Goal: Transaction & Acquisition: Purchase product/service

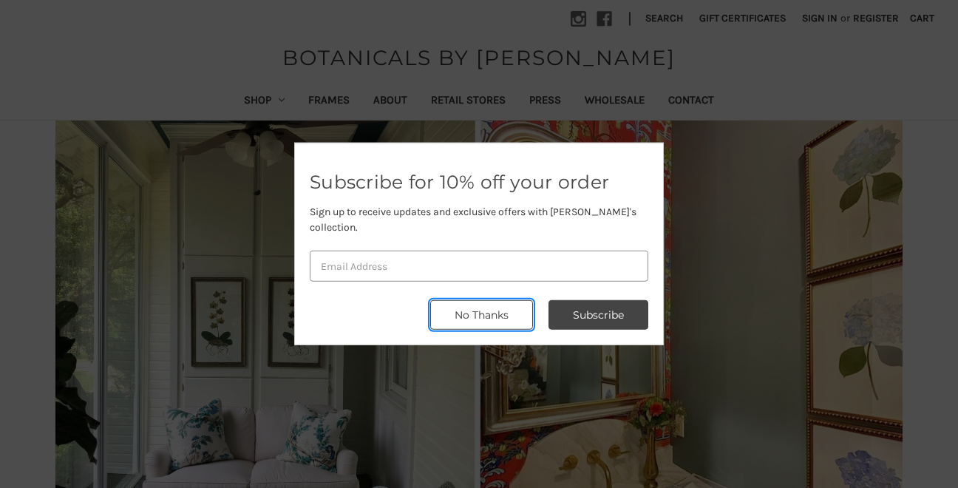
click at [456, 311] on button "No Thanks" at bounding box center [481, 315] width 103 height 30
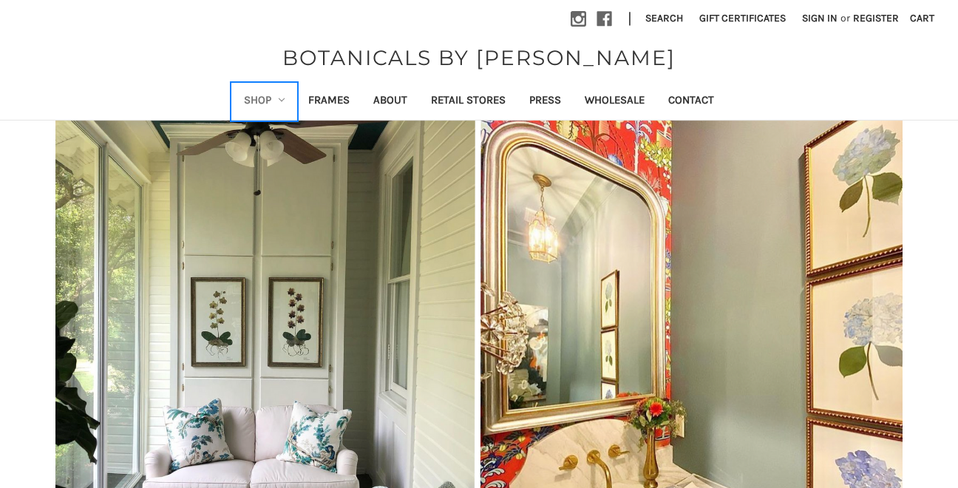
click at [257, 92] on link "Shop" at bounding box center [264, 102] width 65 height 36
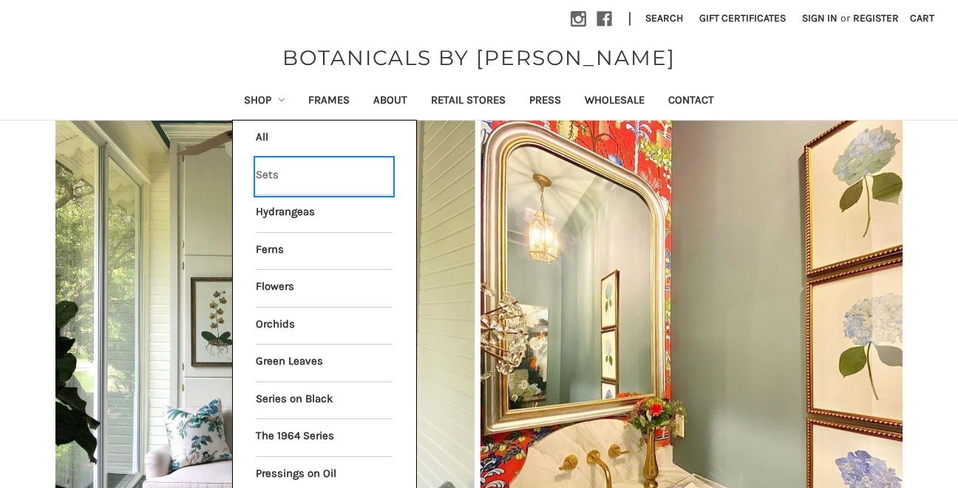
click at [271, 177] on link "Sets" at bounding box center [324, 176] width 137 height 37
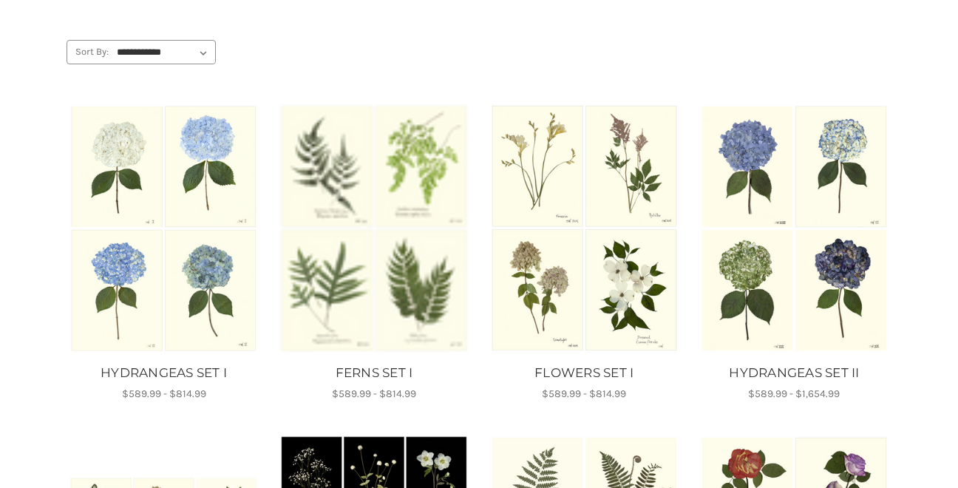
scroll to position [220, 0]
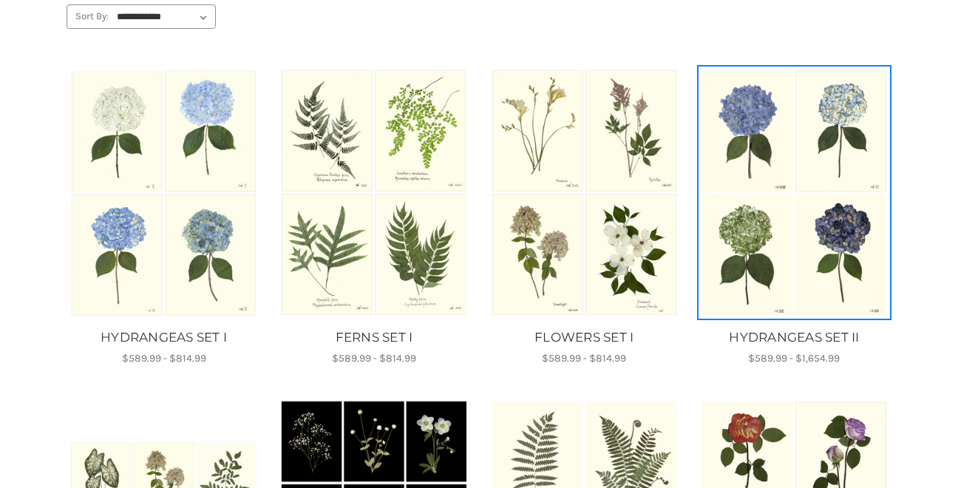
click at [746, 197] on img "HYDRANGEAS SET II, Price range from $589.99 to $1,654.99\a\a" at bounding box center [794, 193] width 190 height 250
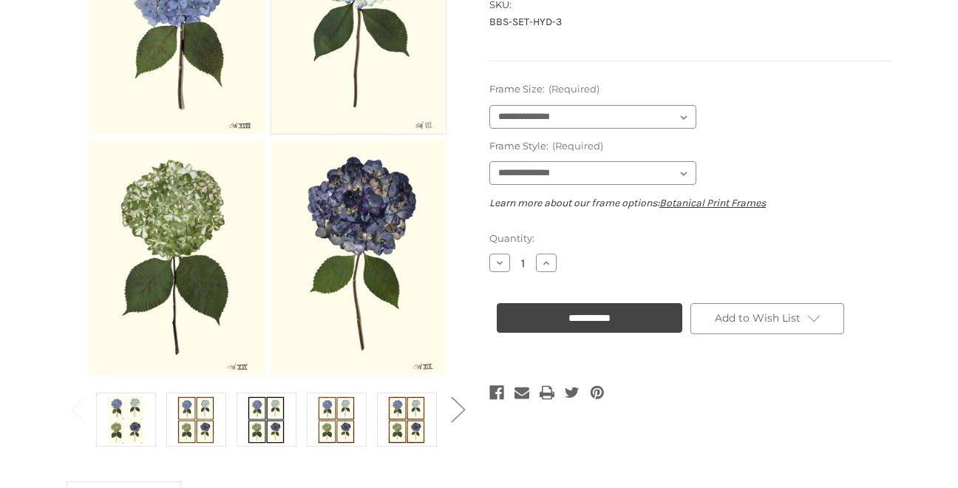
scroll to position [268, 0]
